Goal: Task Accomplishment & Management: Use online tool/utility

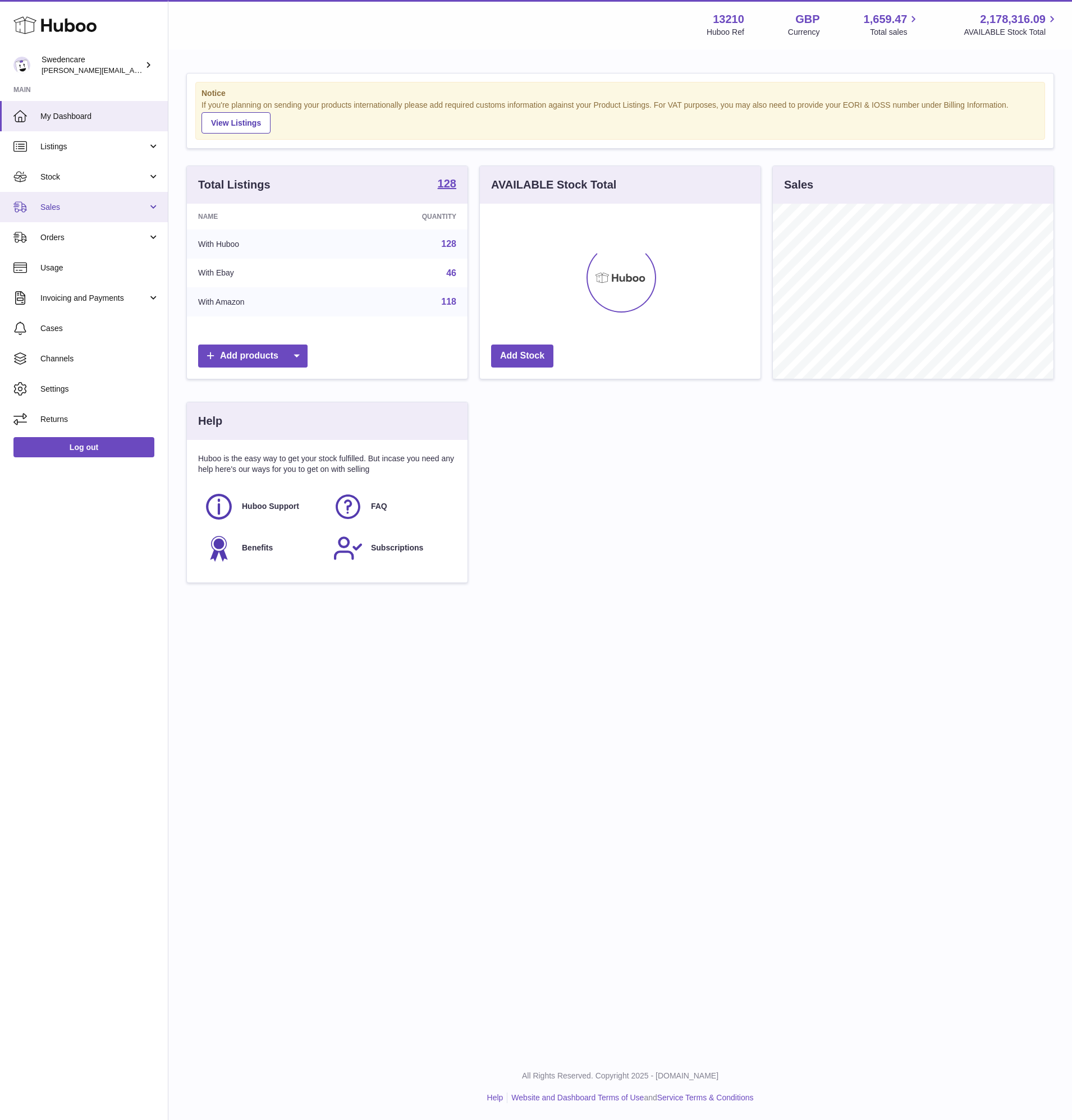
scroll to position [175, 281]
click at [62, 203] on span "Sales" at bounding box center [94, 207] width 107 height 11
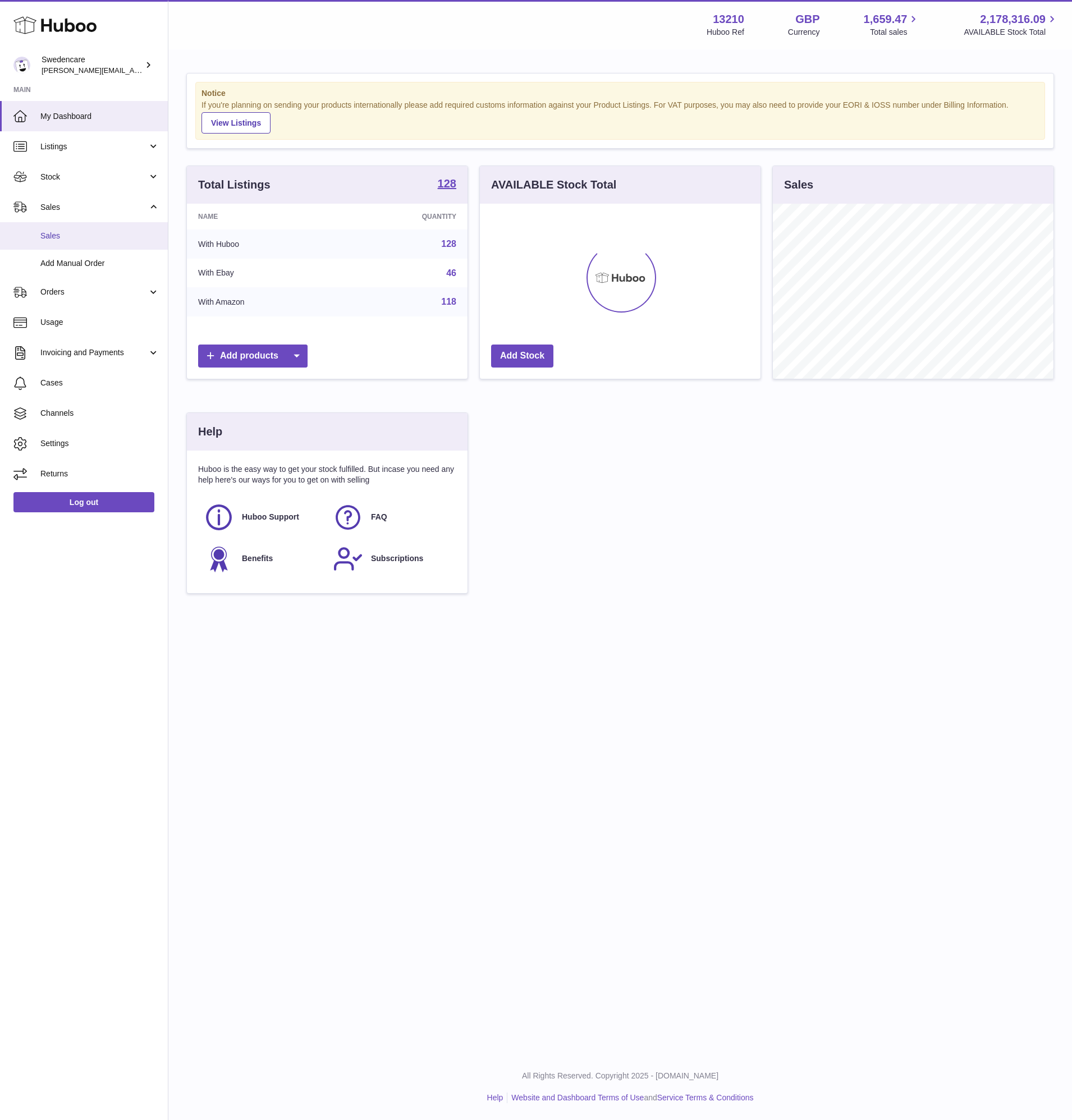
click at [79, 240] on span "Sales" at bounding box center [100, 236] width 119 height 11
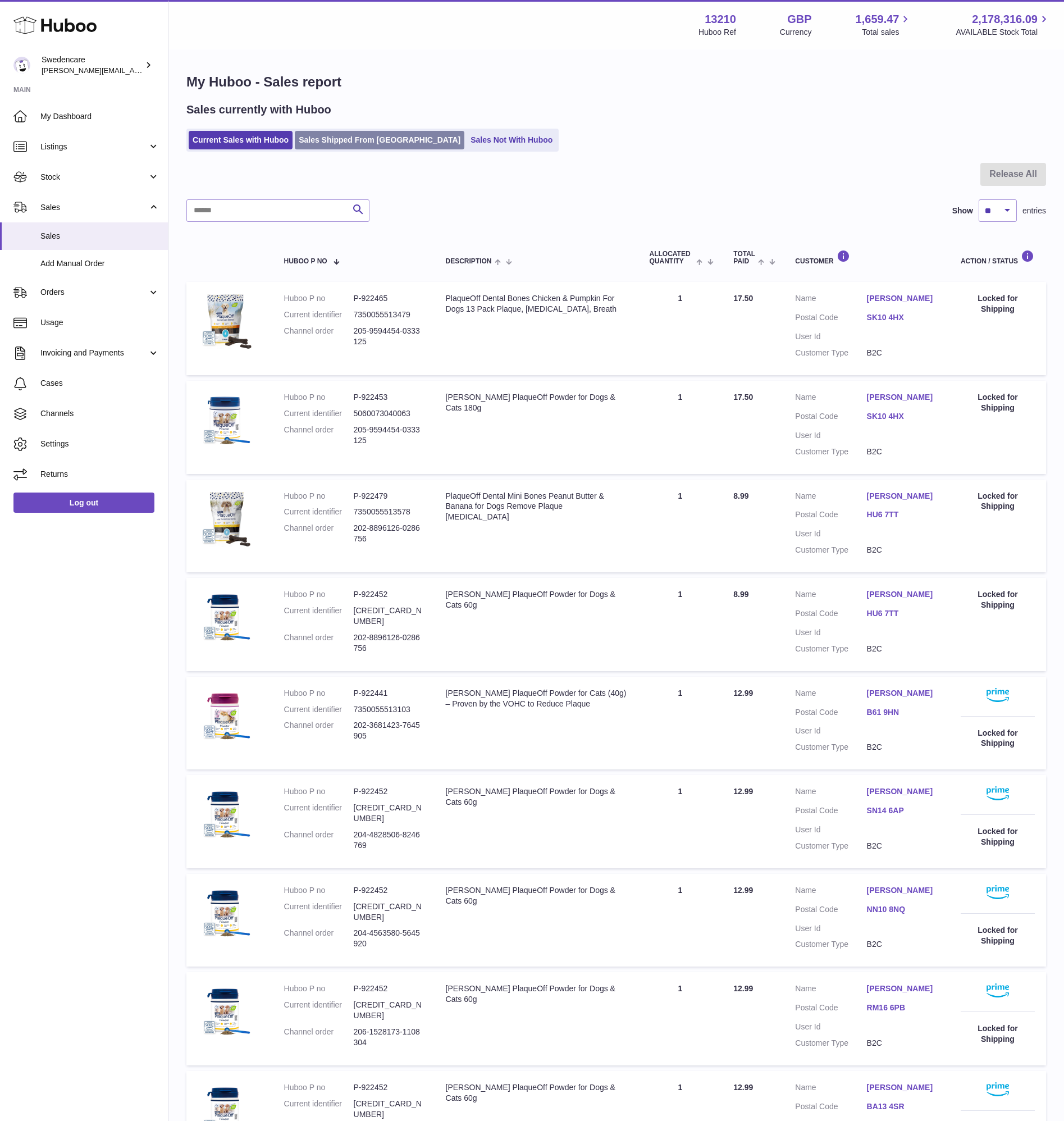
click at [366, 140] on link "Sales Shipped From Huboo" at bounding box center [379, 140] width 170 height 19
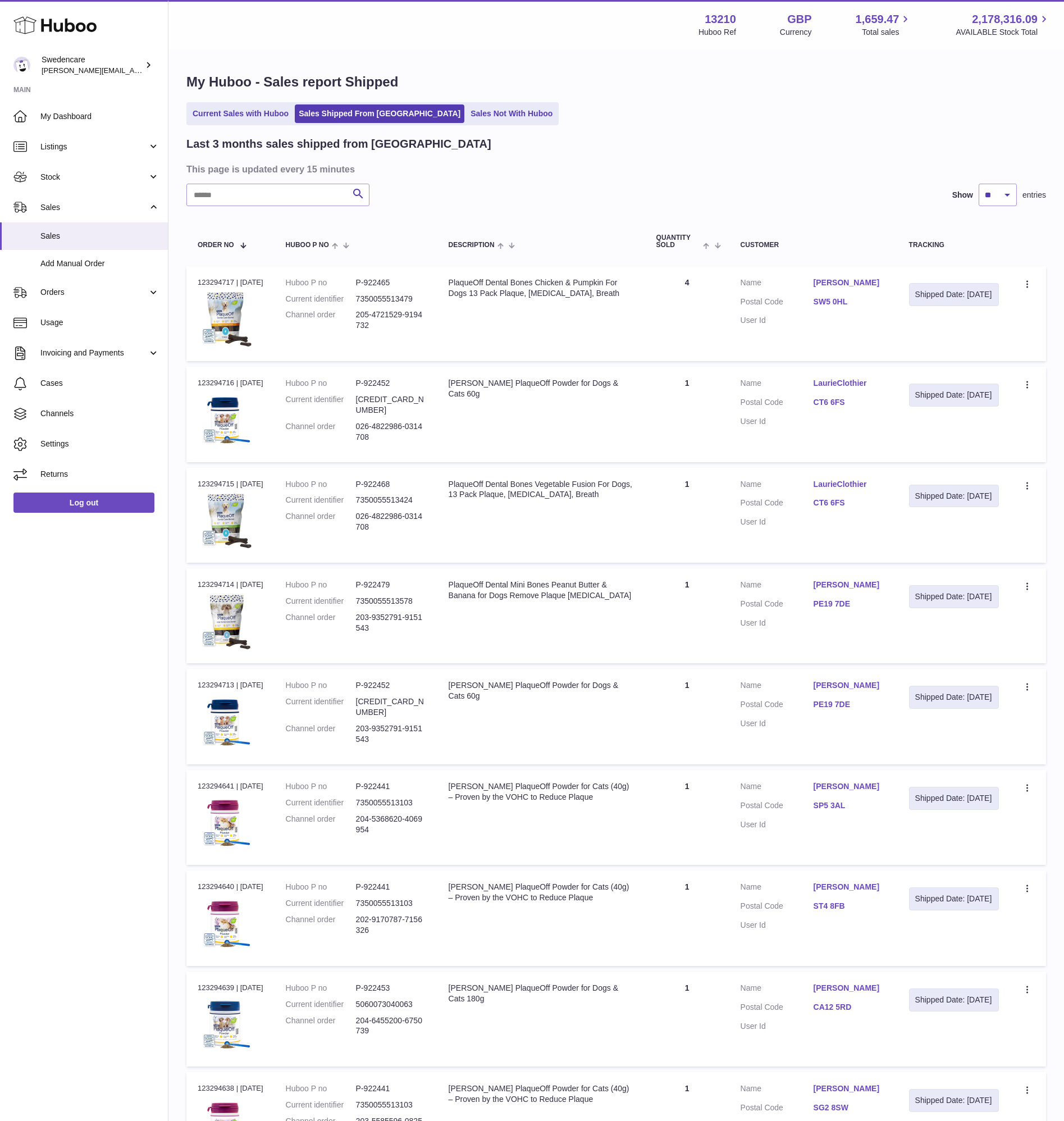
click at [322, 207] on div "Last 3 months sales shipped from Huboo This page is updated every 15 minutes Se…" at bounding box center [616, 715] width 860 height 1157
click at [322, 195] on input "text" at bounding box center [278, 194] width 183 height 22
paste input "**********"
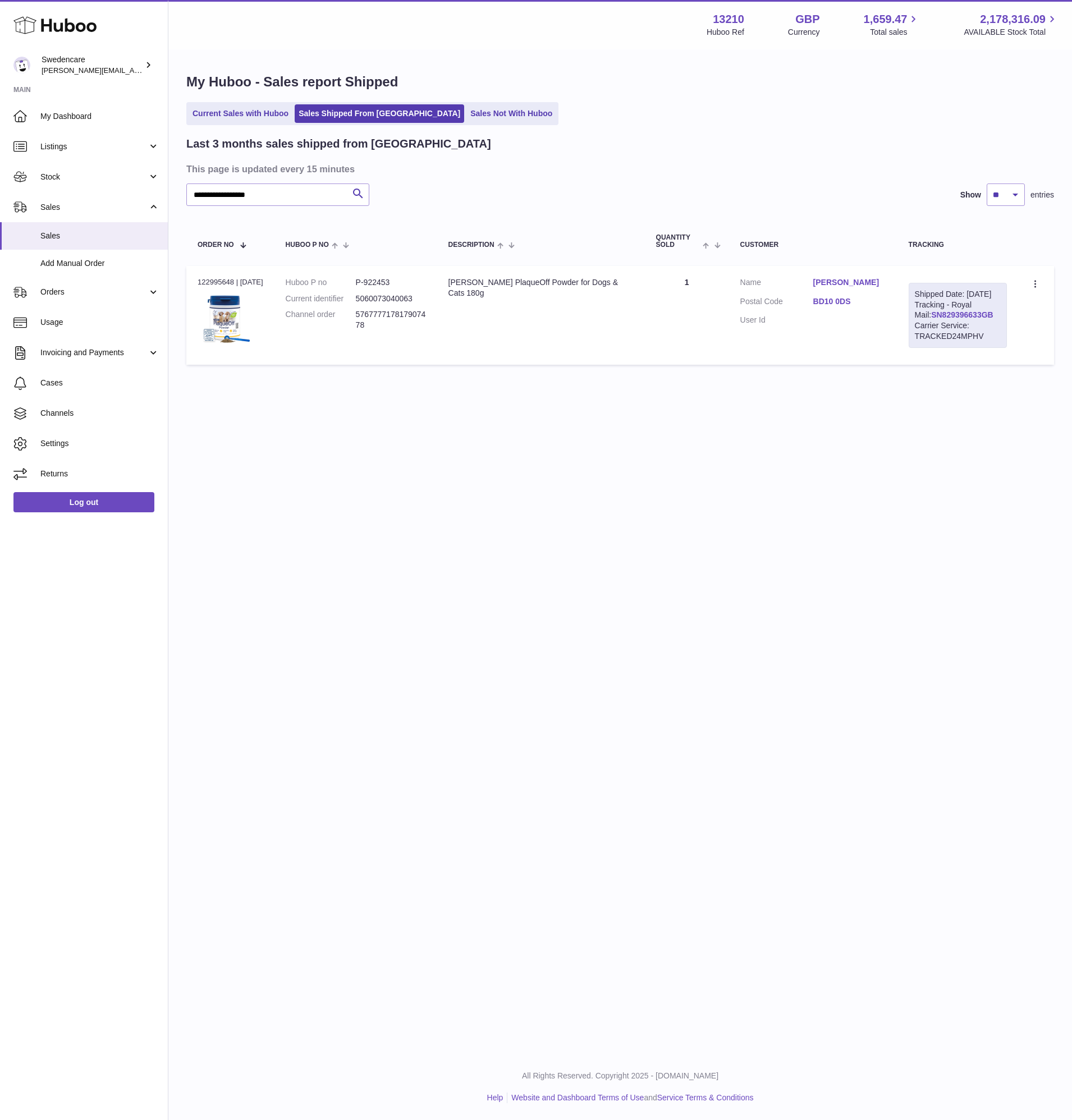
click at [971, 320] on link "SN829396633GB" at bounding box center [962, 315] width 62 height 9
drag, startPoint x: 818, startPoint y: 303, endPoint x: 856, endPoint y: 304, distance: 38.0
click at [856, 304] on dl "Customer Name Michelle Sagar Postal Code BD10 0DS User Id" at bounding box center [813, 304] width 146 height 54
copy dl "BD10 0DS"
drag, startPoint x: 1023, startPoint y: 282, endPoint x: 1030, endPoint y: 283, distance: 7.1
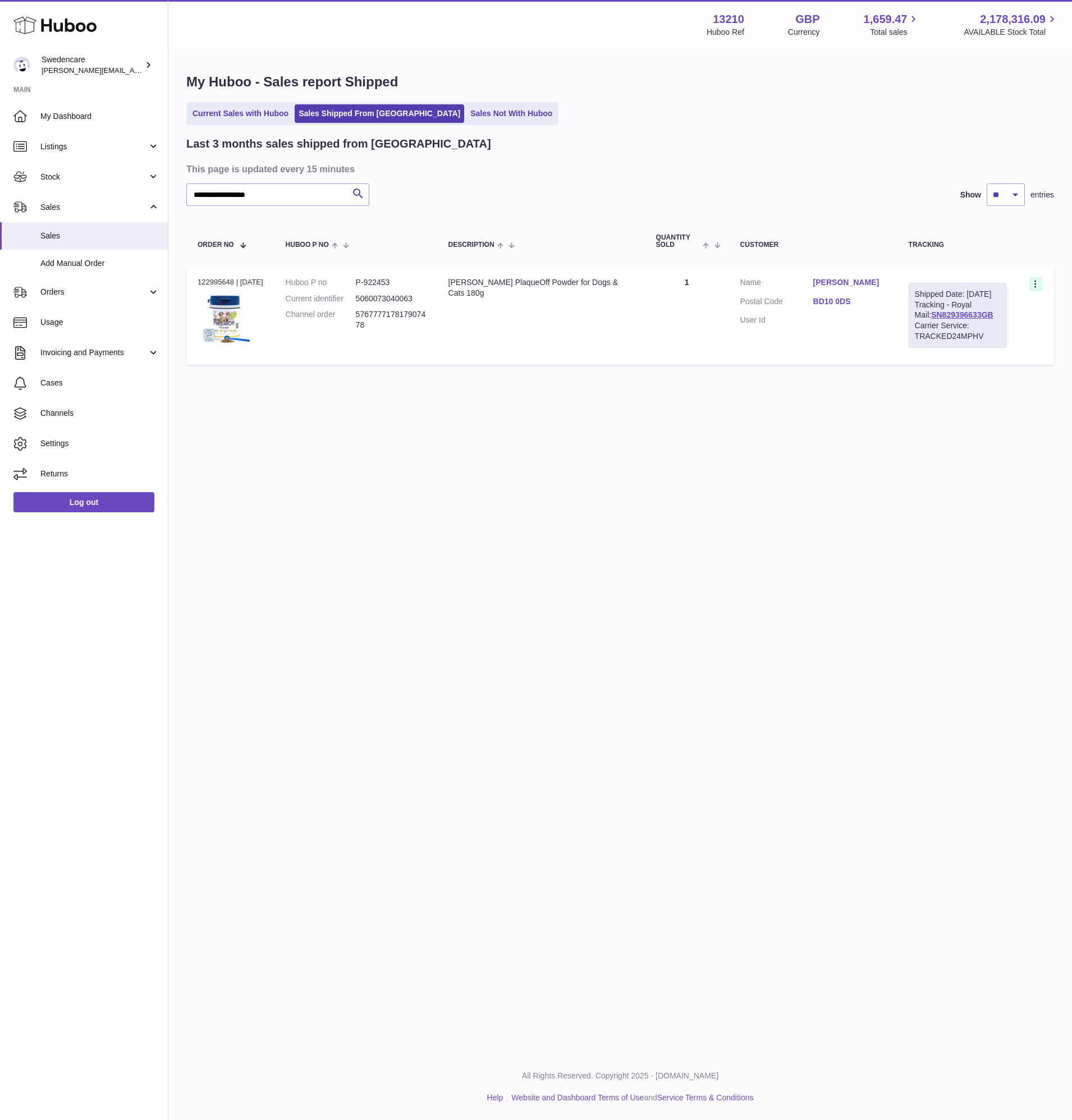
click at [1026, 283] on td "Create a ticket Duplicate Order" at bounding box center [1036, 315] width 36 height 98
click at [1030, 283] on icon at bounding box center [1036, 285] width 13 height 11
click at [998, 332] on li "Duplicate Order" at bounding box center [986, 333] width 112 height 24
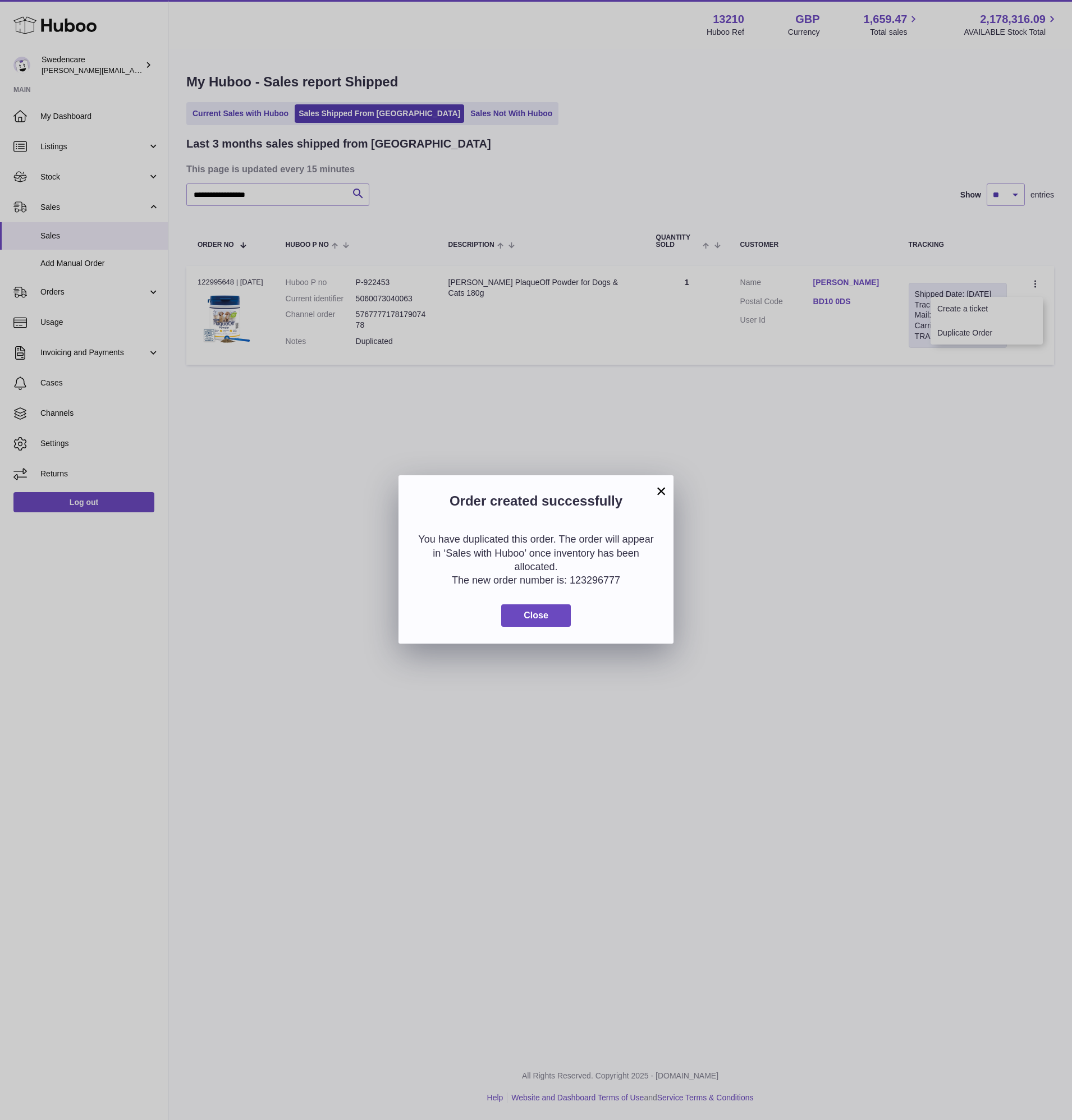
click at [665, 493] on button "×" at bounding box center [662, 491] width 14 height 14
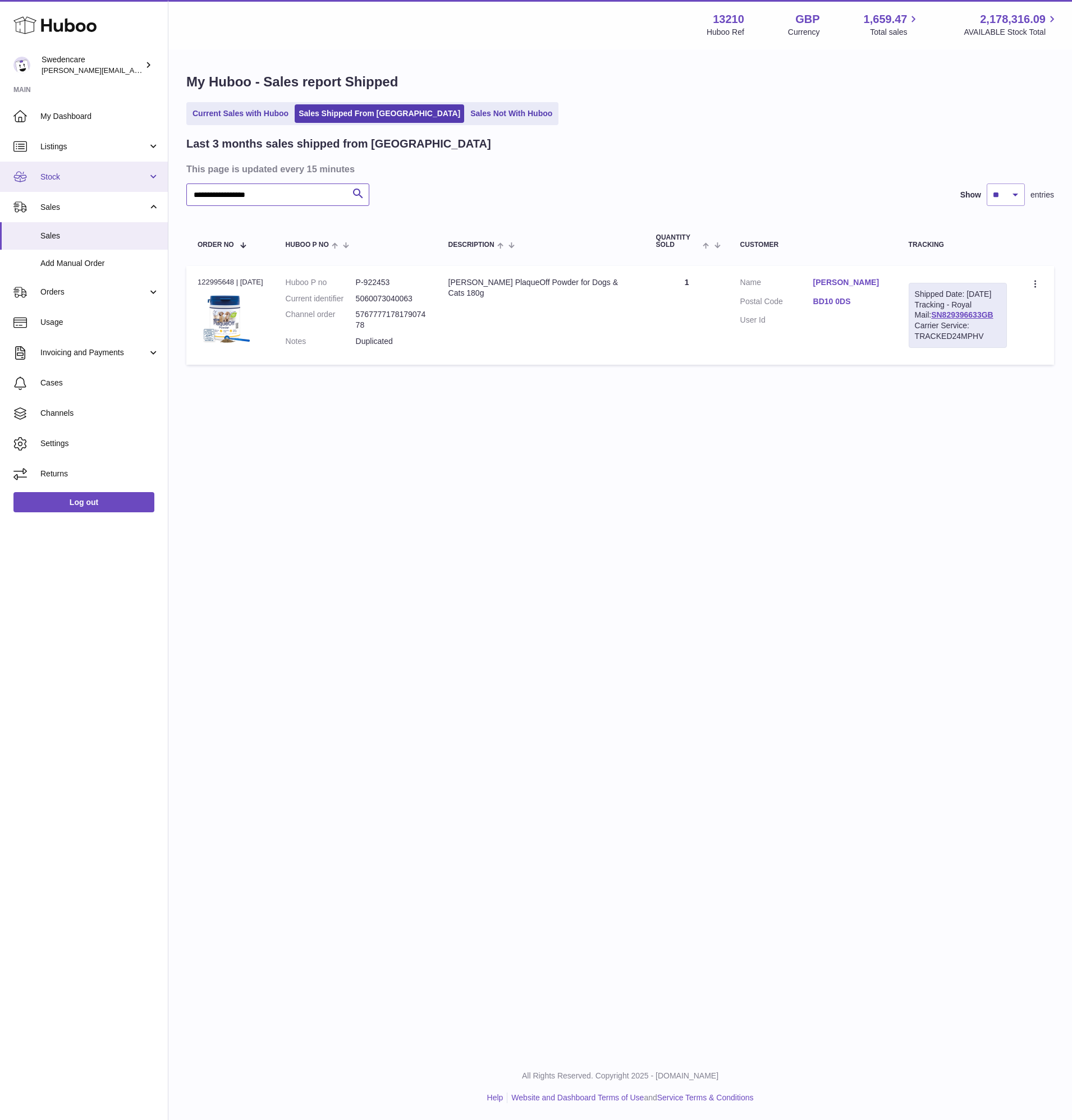
drag, startPoint x: 293, startPoint y: 187, endPoint x: 117, endPoint y: 183, distance: 176.0
click at [117, 183] on div "Huboo Swedencare daniel.corbridge@swedencare.co.uk Main My Dashboard Listings N…" at bounding box center [536, 560] width 1072 height 1120
paste input "text"
type input "*******"
drag, startPoint x: 1045, startPoint y: 289, endPoint x: 1035, endPoint y: 285, distance: 10.8
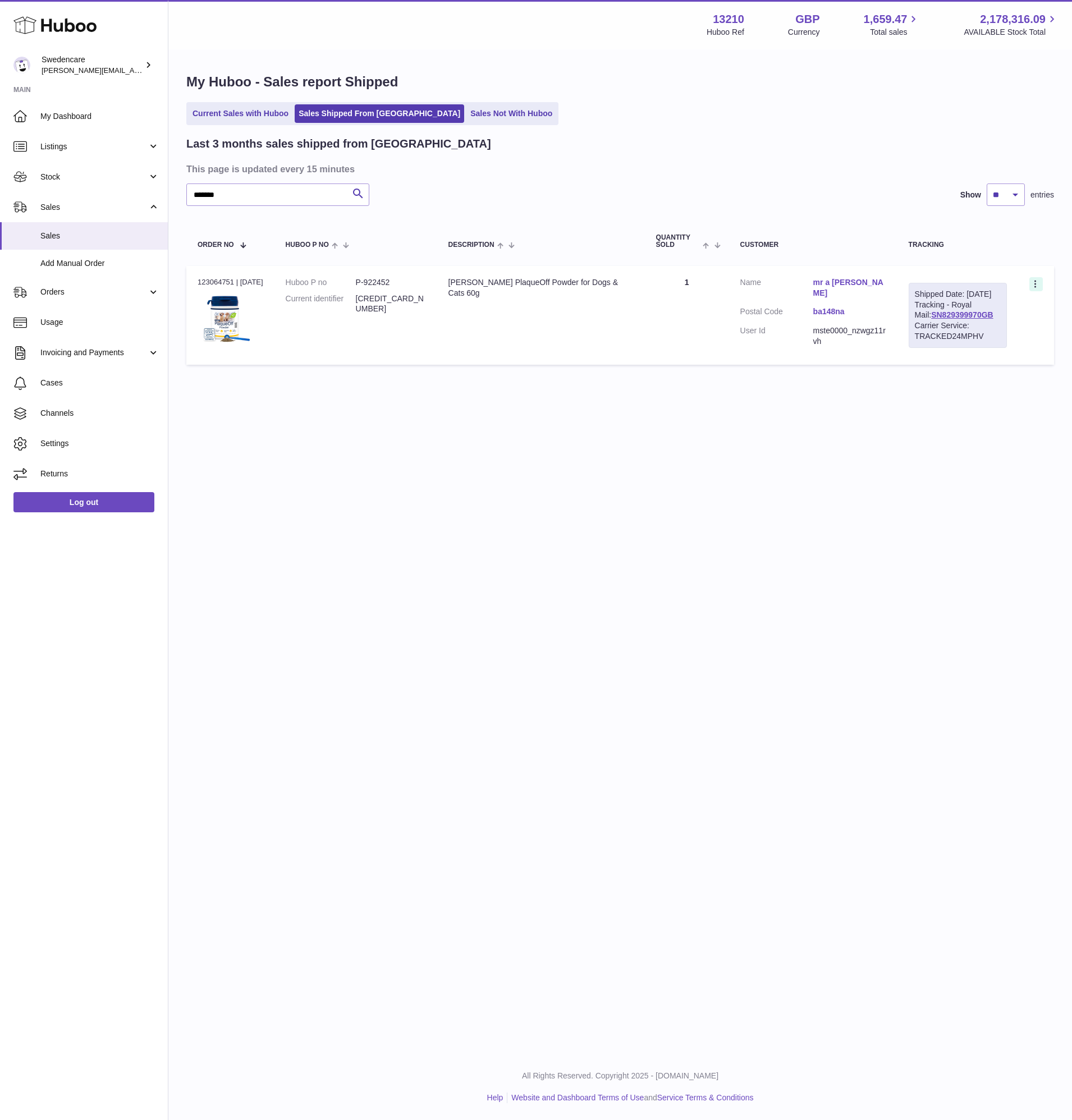
click at [1045, 289] on td "Create a ticket Duplicate Order" at bounding box center [1036, 315] width 36 height 98
click at [1035, 285] on icon at bounding box center [1036, 285] width 13 height 11
click at [1013, 336] on li "Duplicate Order" at bounding box center [986, 333] width 112 height 24
